Goal: Transaction & Acquisition: Purchase product/service

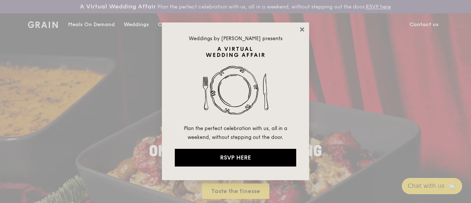
click at [300, 27] on icon at bounding box center [302, 29] width 7 height 7
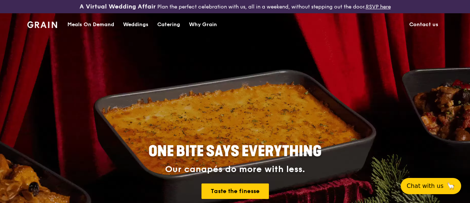
click at [92, 30] on div "Meals On Demand" at bounding box center [90, 25] width 47 height 22
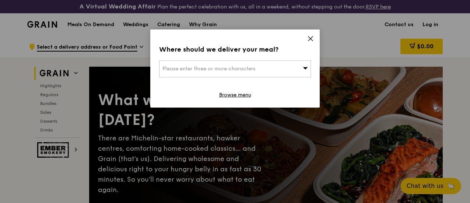
click at [306, 66] on icon at bounding box center [305, 68] width 5 height 6
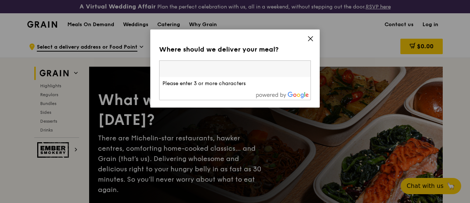
click at [309, 38] on icon at bounding box center [310, 38] width 7 height 7
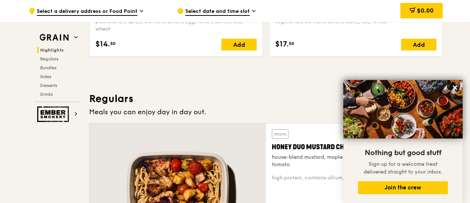
scroll to position [331, 0]
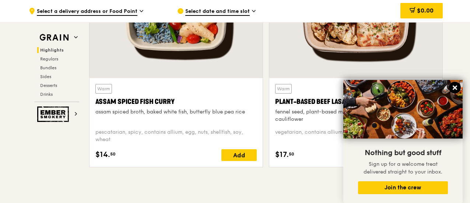
click at [454, 86] on icon at bounding box center [454, 87] width 7 height 7
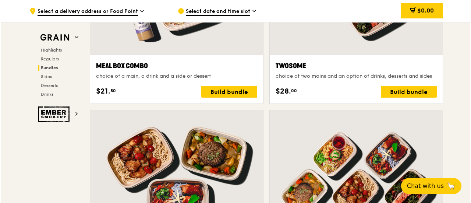
scroll to position [1141, 0]
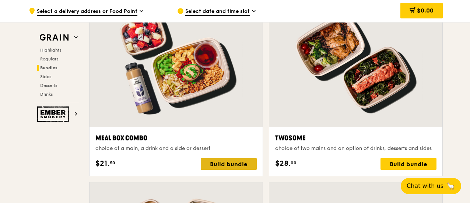
click at [234, 168] on div "Build bundle" at bounding box center [229, 164] width 56 height 12
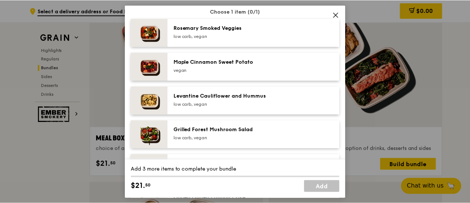
scroll to position [442, 0]
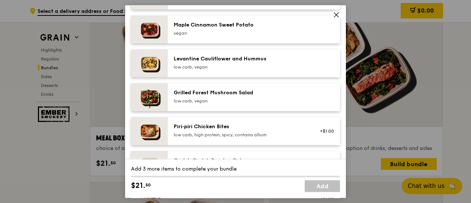
click at [336, 14] on icon at bounding box center [336, 15] width 4 height 4
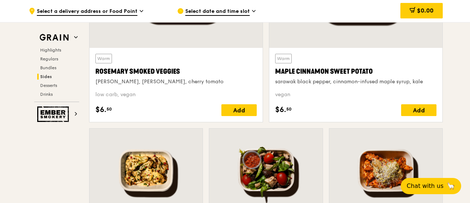
scroll to position [1841, 0]
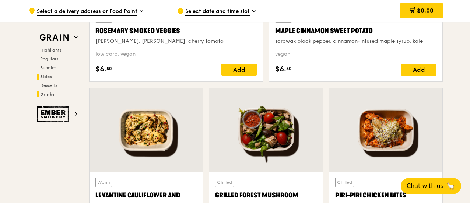
click at [44, 91] on h2 "Drinks" at bounding box center [58, 94] width 42 height 6
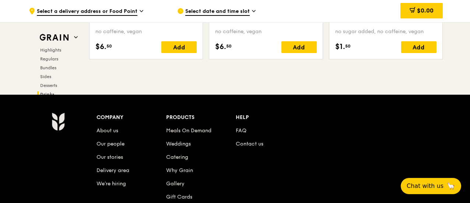
scroll to position [3085, 0]
